Goal: Transaction & Acquisition: Subscribe to service/newsletter

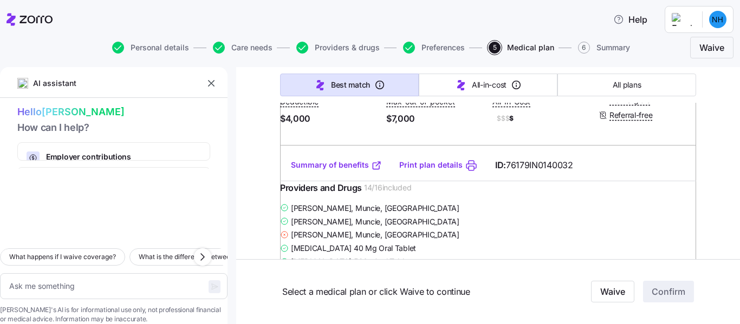
scroll to position [13820, 0]
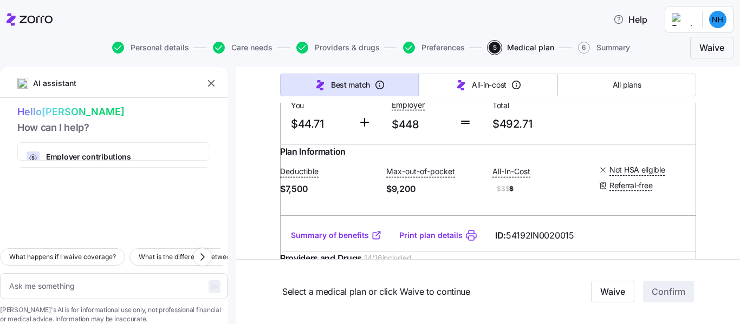
scroll to position [1500, 0]
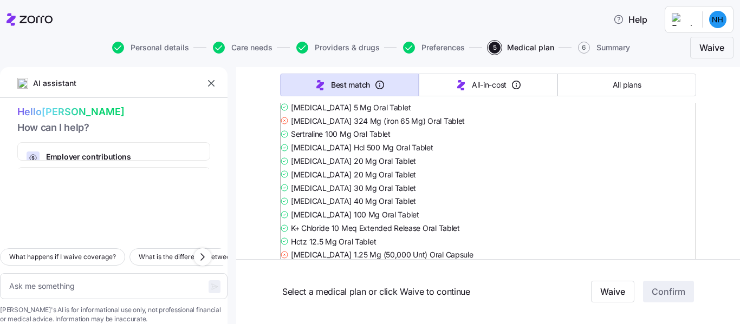
drag, startPoint x: 730, startPoint y: 93, endPoint x: 731, endPoint y: 60, distance: 33.0
click at [731, 60] on div "Help Personal details Care needs Providers & drugs Preferences 5 Medical plan 6…" at bounding box center [370, 159] width 740 height 318
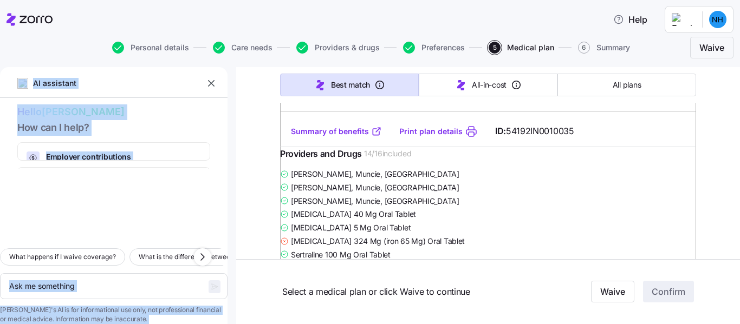
scroll to position [4496, 0]
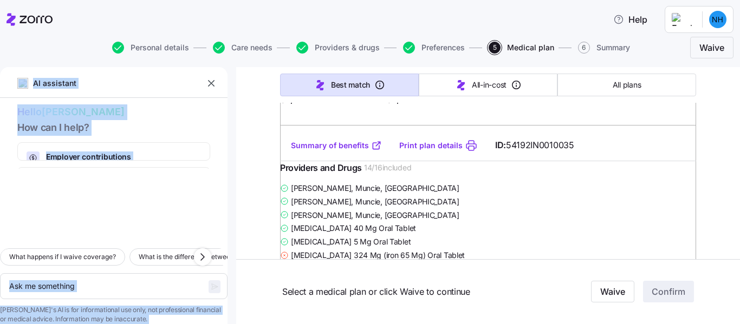
radio input "true"
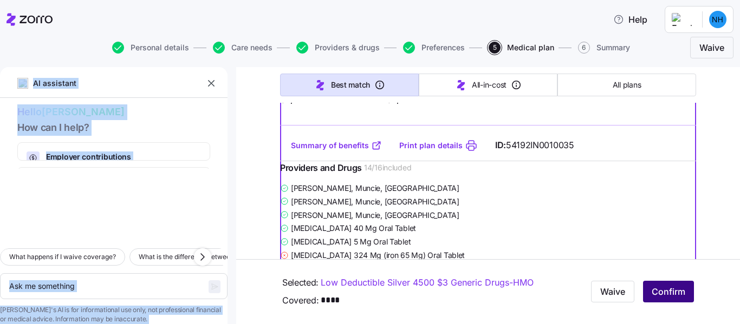
click at [668, 292] on span "Confirm" at bounding box center [668, 292] width 34 height 13
type textarea "x"
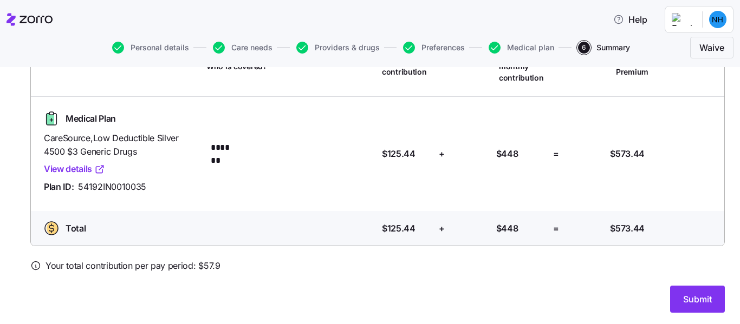
scroll to position [108, 0]
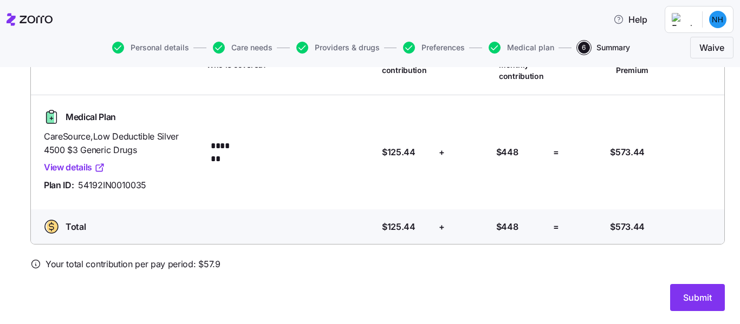
click at [173, 162] on span "View details" at bounding box center [121, 168] width 154 height 14
